Goal: Task Accomplishment & Management: Use online tool/utility

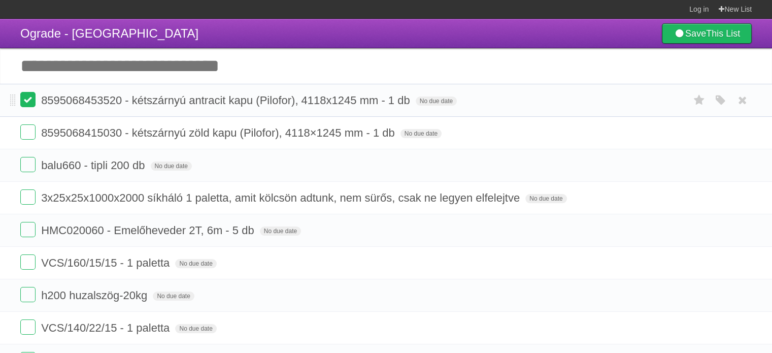
click at [31, 103] on label at bounding box center [27, 99] width 15 height 15
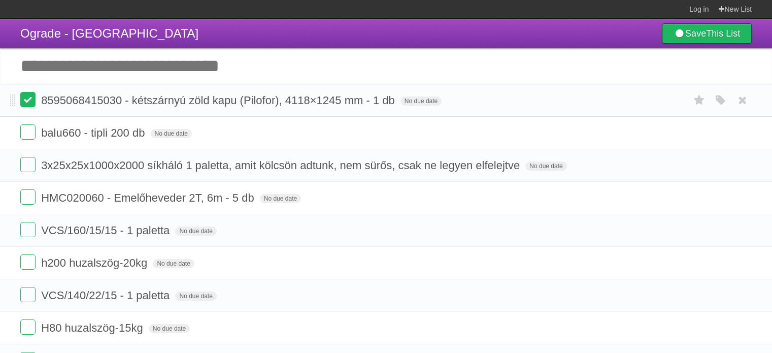
click at [31, 103] on label at bounding box center [27, 99] width 15 height 15
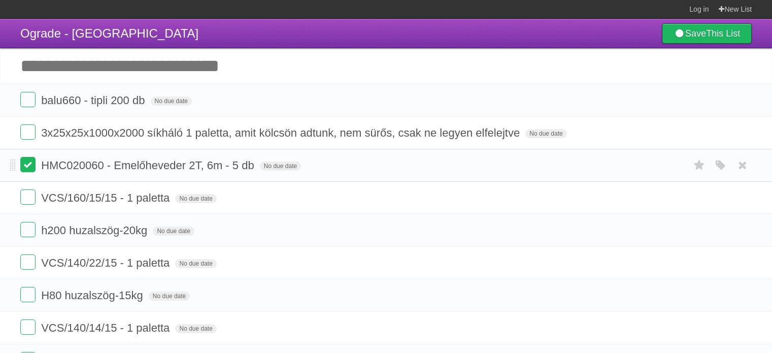
click at [21, 164] on label at bounding box center [27, 164] width 15 height 15
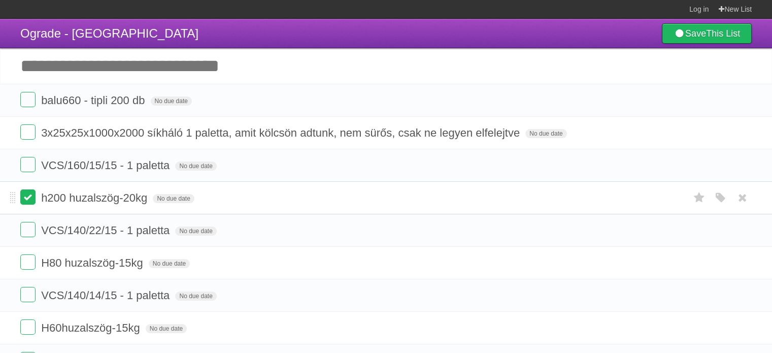
scroll to position [51, 0]
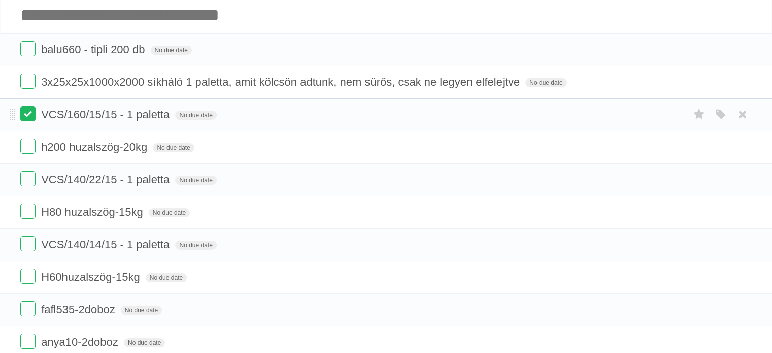
click at [33, 119] on label at bounding box center [27, 113] width 15 height 15
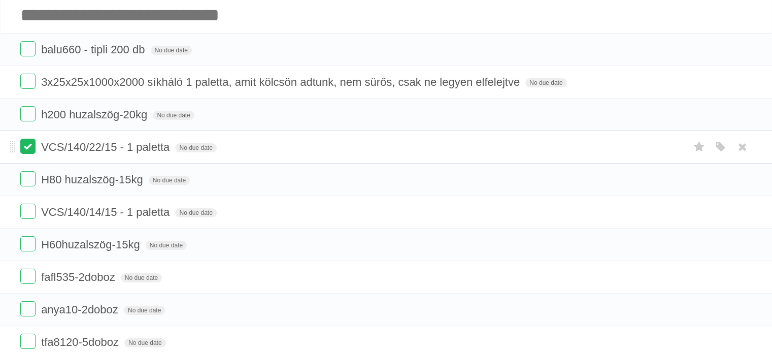
click at [28, 144] on label at bounding box center [27, 146] width 15 height 15
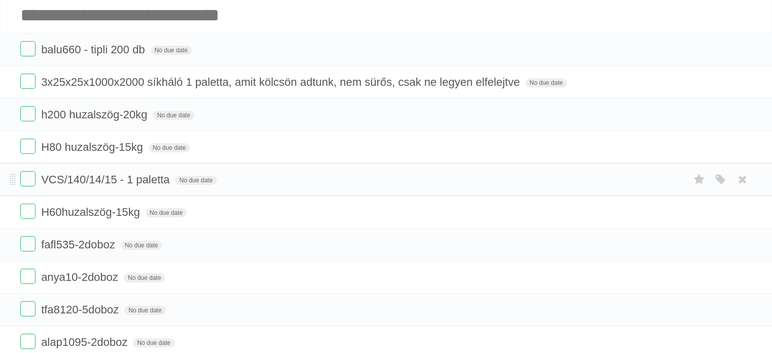
click at [27, 171] on li "VCS/140/14/15 - 1 paletta No due date White Red Blue Green Purple Orange" at bounding box center [386, 179] width 772 height 33
click at [28, 176] on label at bounding box center [27, 178] width 15 height 15
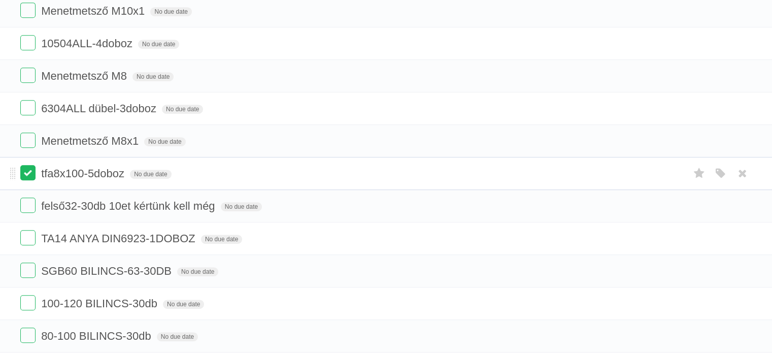
scroll to position [711, 0]
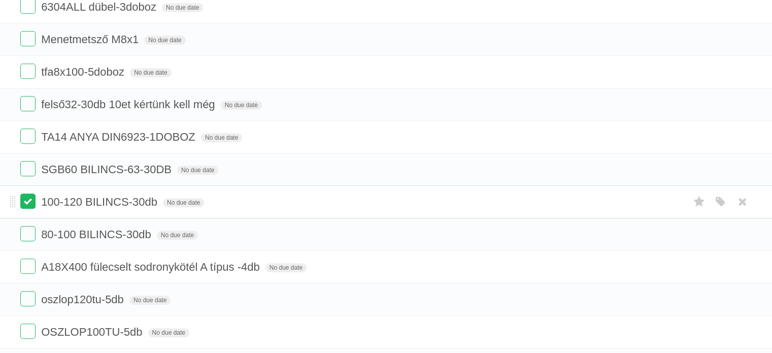
click at [22, 194] on label at bounding box center [27, 200] width 15 height 15
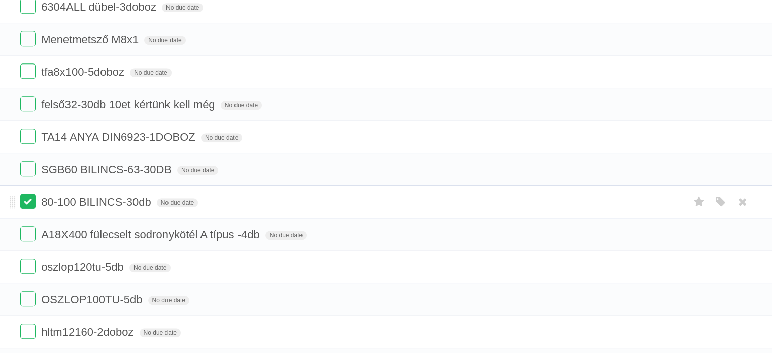
click at [27, 197] on label at bounding box center [27, 200] width 15 height 15
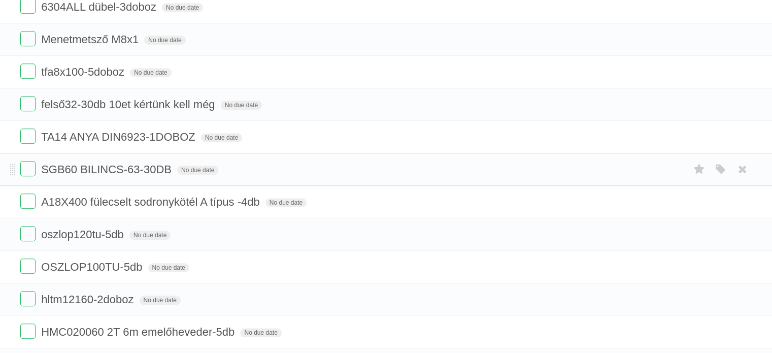
click at [18, 166] on li "SGB60 BILINCS-63-30DB No due date White Red Blue Green Purple Orange" at bounding box center [386, 169] width 772 height 33
click at [22, 165] on label at bounding box center [27, 168] width 15 height 15
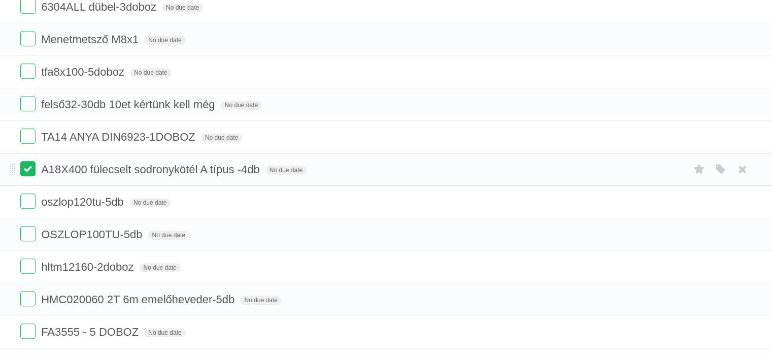
click at [32, 166] on label at bounding box center [27, 168] width 15 height 15
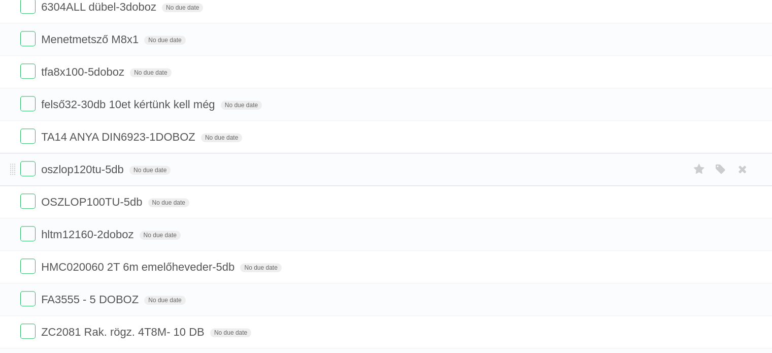
scroll to position [813, 0]
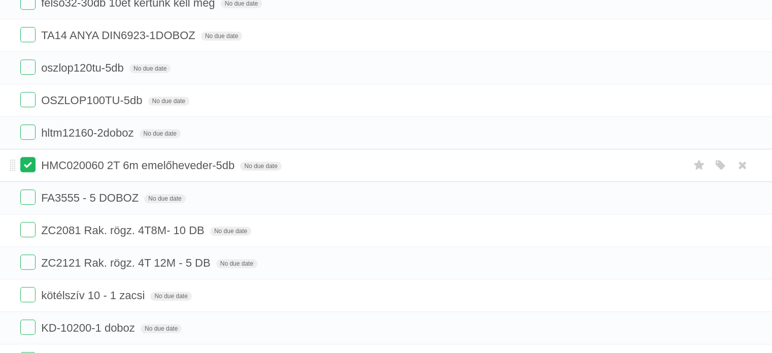
click at [29, 159] on label at bounding box center [27, 164] width 15 height 15
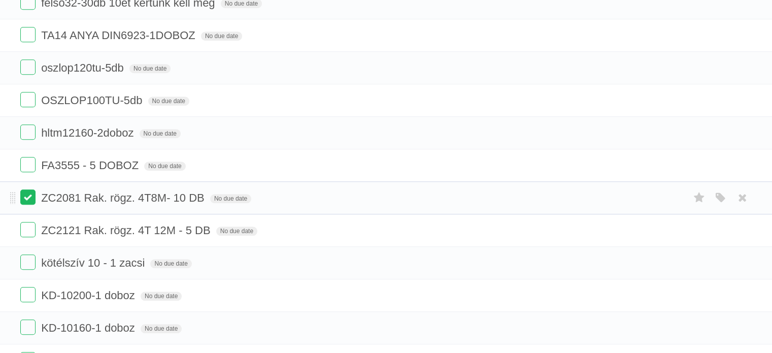
click at [25, 189] on label at bounding box center [27, 196] width 15 height 15
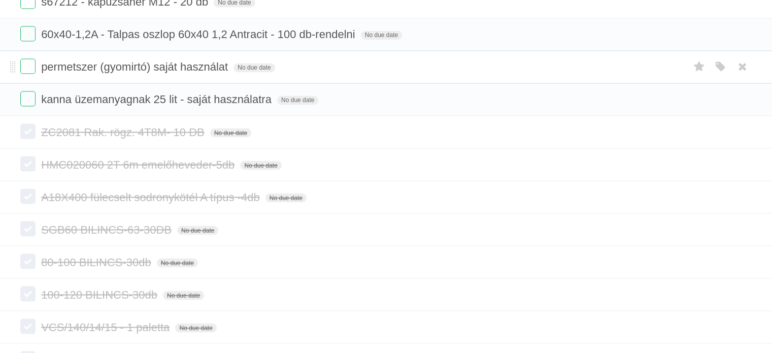
scroll to position [1720, 0]
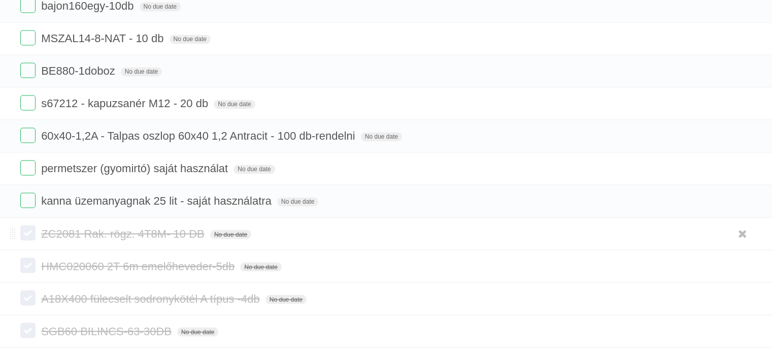
click at [26, 225] on label at bounding box center [27, 232] width 15 height 15
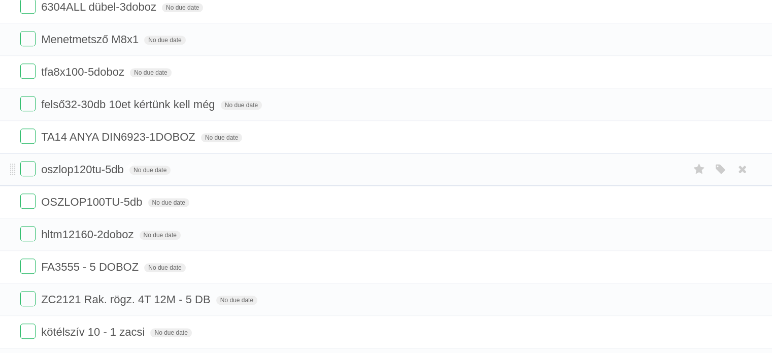
scroll to position [813, 0]
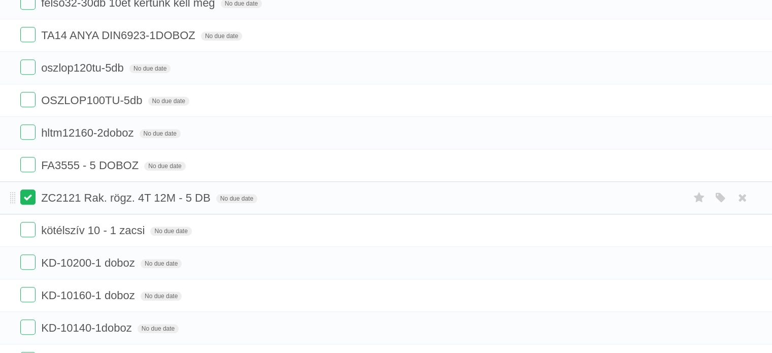
click at [29, 192] on label at bounding box center [27, 196] width 15 height 15
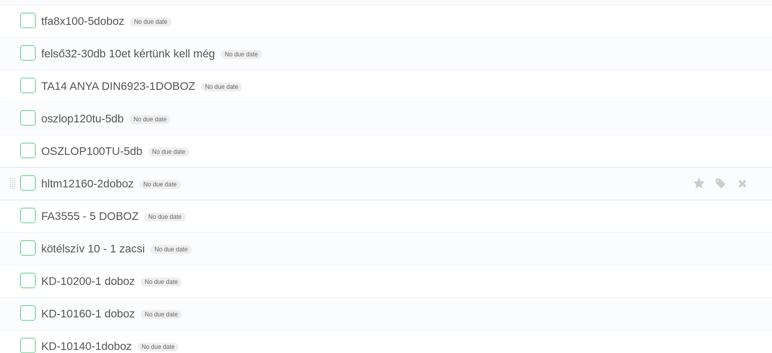
scroll to position [863, 0]
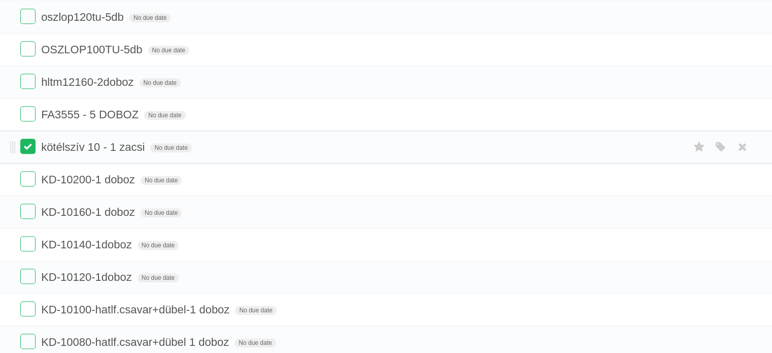
click at [27, 139] on label at bounding box center [27, 146] width 15 height 15
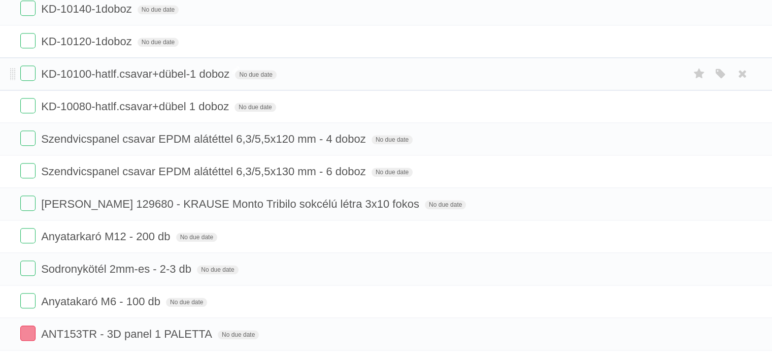
scroll to position [1117, 0]
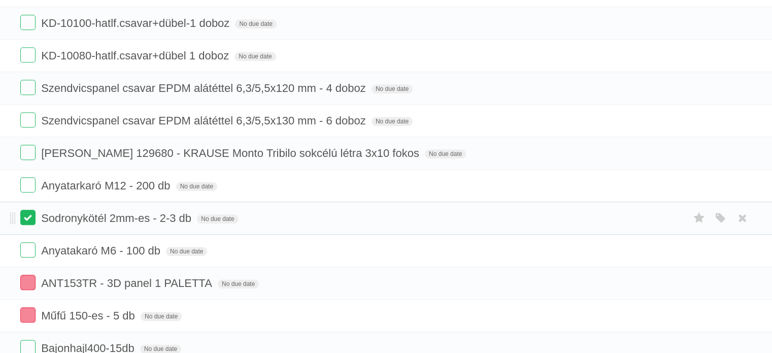
click at [30, 211] on label at bounding box center [27, 217] width 15 height 15
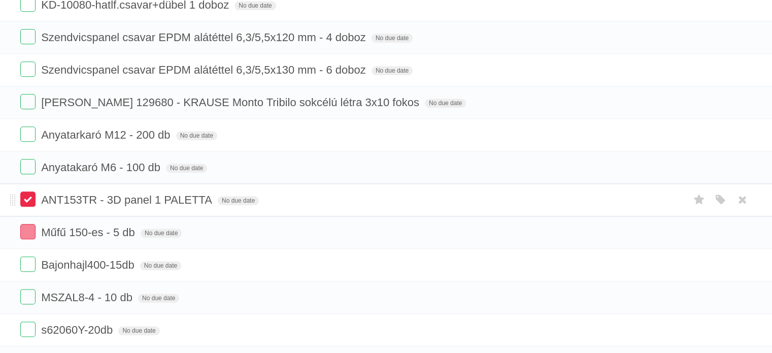
click at [29, 193] on label at bounding box center [27, 198] width 15 height 15
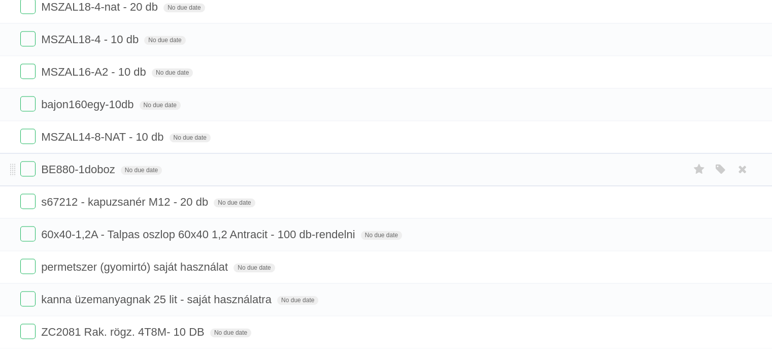
scroll to position [1542, 0]
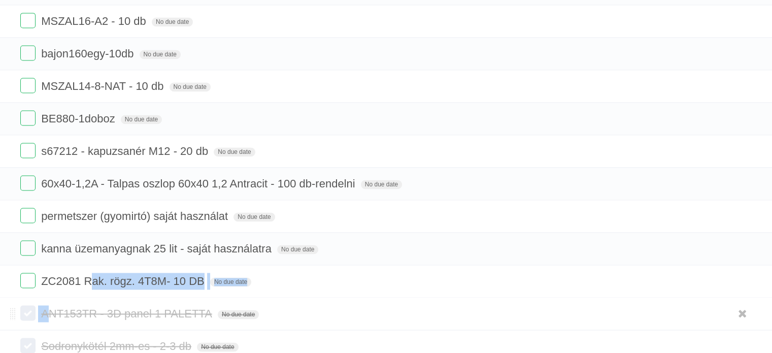
drag, startPoint x: 89, startPoint y: 274, endPoint x: 48, endPoint y: 304, distance: 51.6
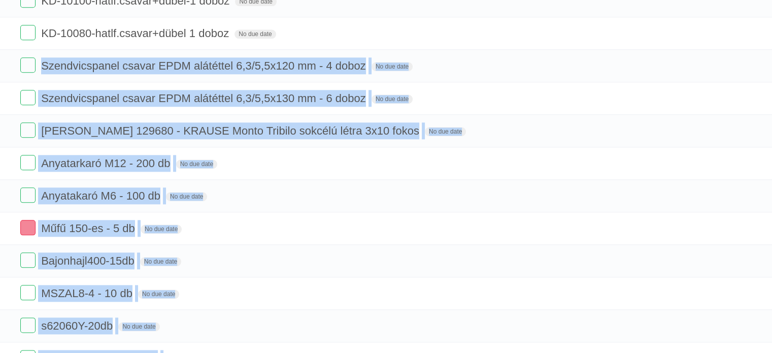
drag, startPoint x: 8, startPoint y: 271, endPoint x: 45, endPoint y: -43, distance: 316.0
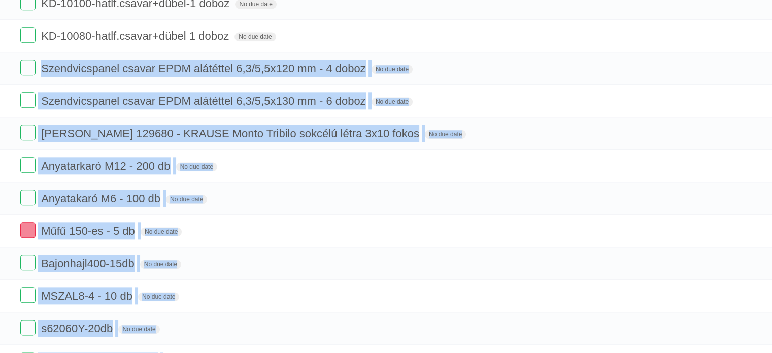
click at [45, 0] on html "Log in New List Log in Save list Create a new list Ograde - [GEOGRAPHIC_DATA] S…" at bounding box center [386, 108] width 772 height 2491
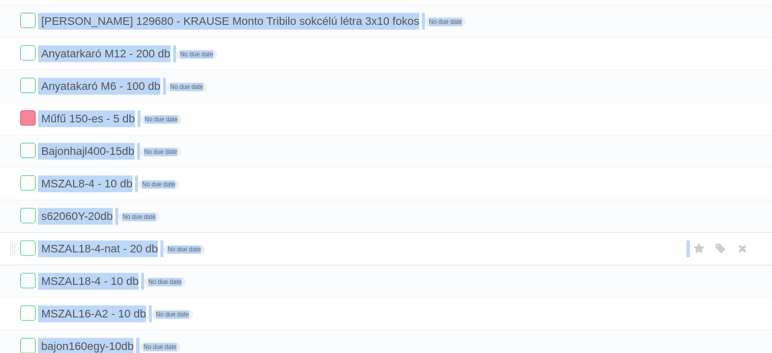
scroll to position [1351, 0]
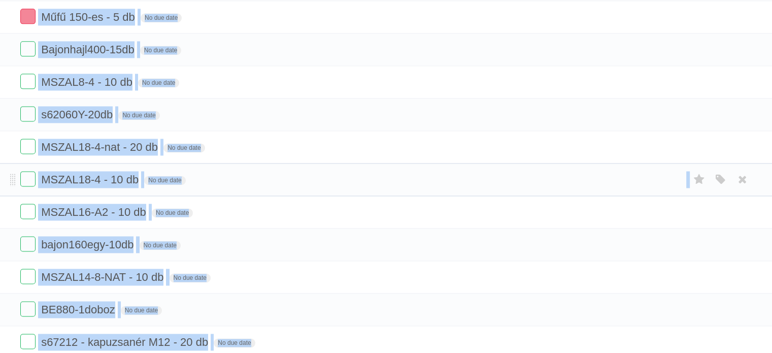
click at [0, 167] on li "MSZAL18-4 - 10 db No due date White Red Blue Green Purple Orange" at bounding box center [386, 179] width 772 height 33
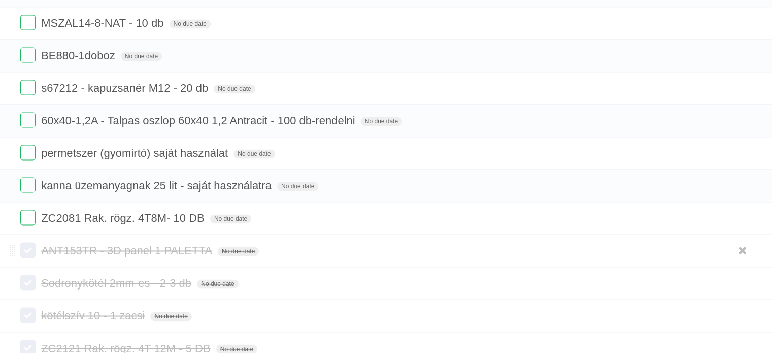
scroll to position [1656, 0]
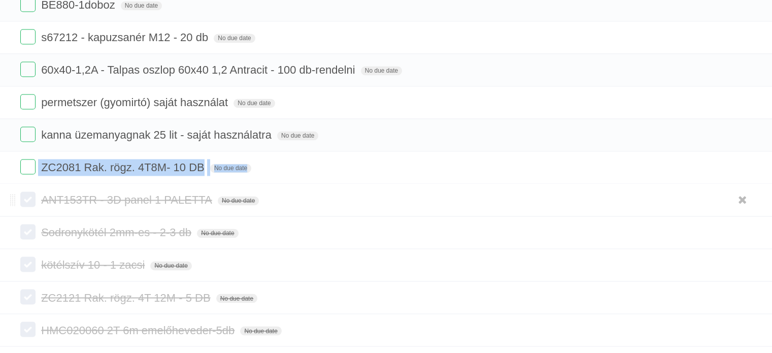
drag, startPoint x: 8, startPoint y: 162, endPoint x: 0, endPoint y: 176, distance: 16.4
click at [337, 224] on form "Sodronykötél 2mm-es - 2-3 db No due date White Red Blue Green Purple Orange" at bounding box center [386, 232] width 732 height 17
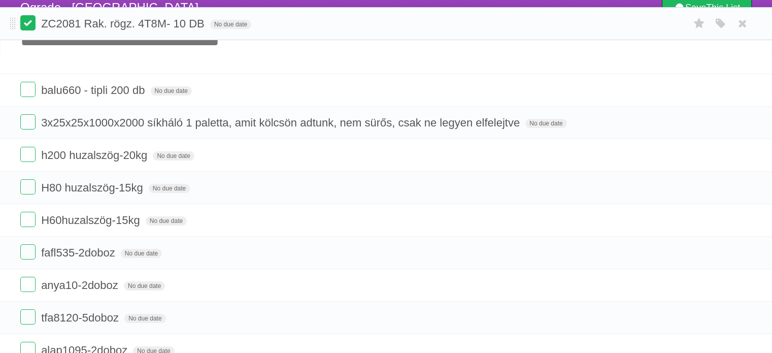
scroll to position [0, 0]
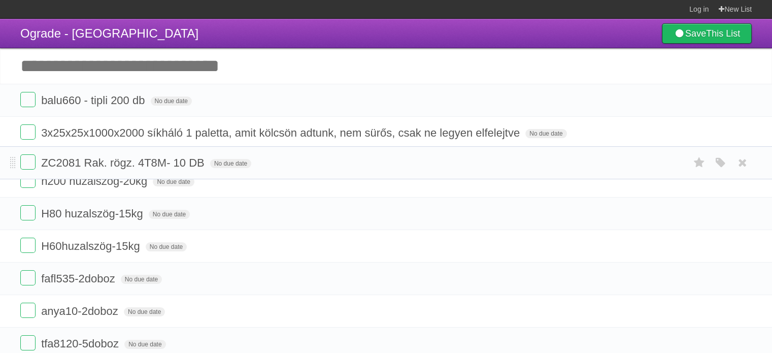
drag, startPoint x: 15, startPoint y: 160, endPoint x: 16, endPoint y: 166, distance: 5.8
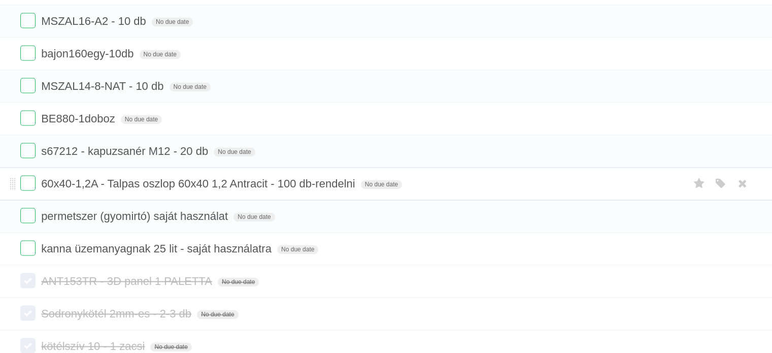
scroll to position [1625, 0]
